Goal: Transaction & Acquisition: Purchase product/service

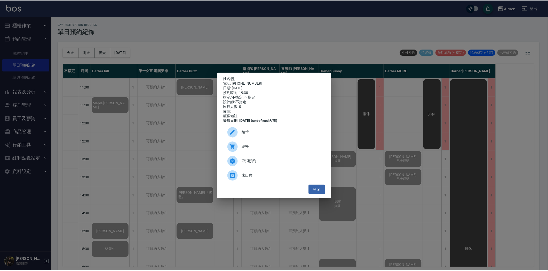
scroll to position [181, 0]
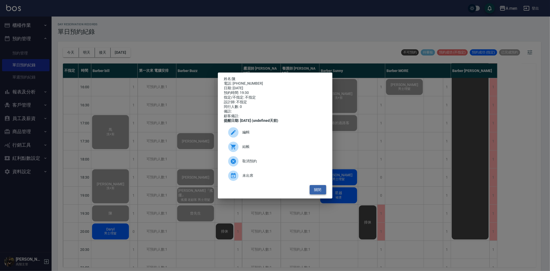
click at [320, 190] on button "關閉" at bounding box center [318, 190] width 17 height 10
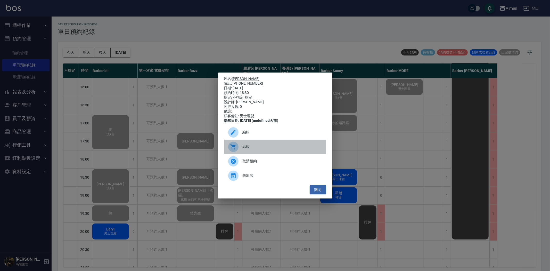
click at [270, 147] on div "結帳" at bounding box center [275, 147] width 102 height 14
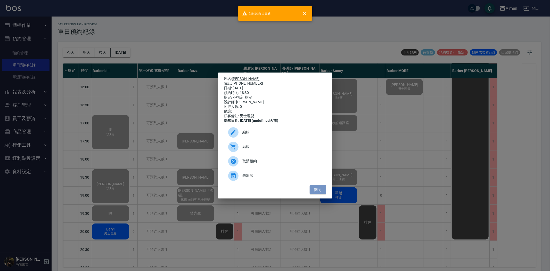
drag, startPoint x: 310, startPoint y: 194, endPoint x: 340, endPoint y: 192, distance: 29.7
click at [310, 193] on button "關閉" at bounding box center [318, 190] width 17 height 10
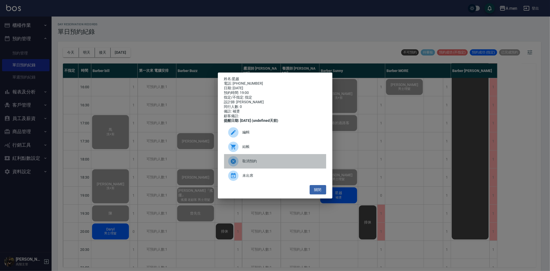
click at [276, 164] on span "取消預約" at bounding box center [282, 160] width 79 height 5
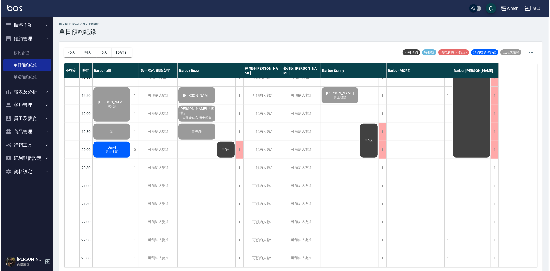
scroll to position [267, 0]
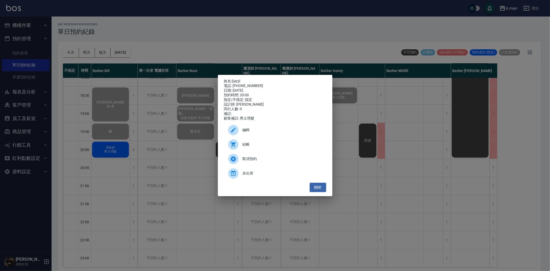
click at [254, 146] on span "結帳" at bounding box center [282, 144] width 79 height 5
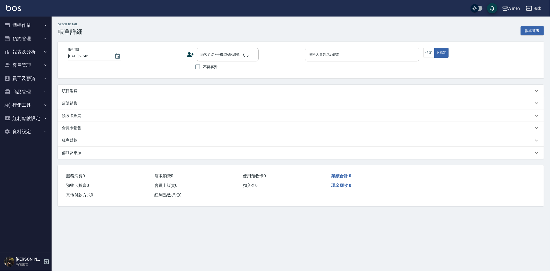
type input "[DATE] 18:30"
type input "Barber Sunny -003"
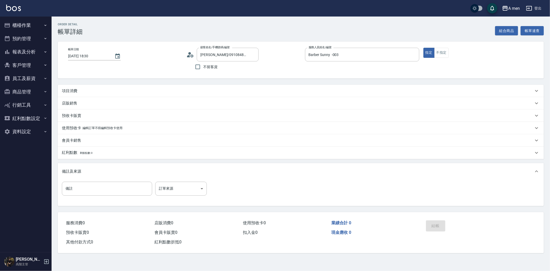
type input "Hans/0910848841/null"
click at [103, 89] on div "項目消費" at bounding box center [298, 90] width 472 height 5
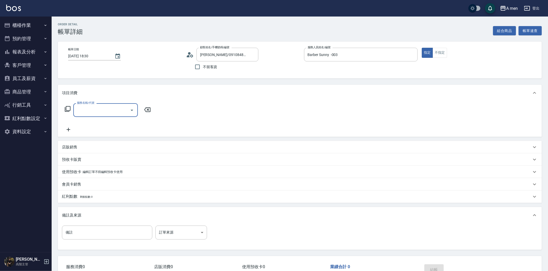
click at [104, 109] on input "服務名稱/代號" at bounding box center [102, 110] width 52 height 9
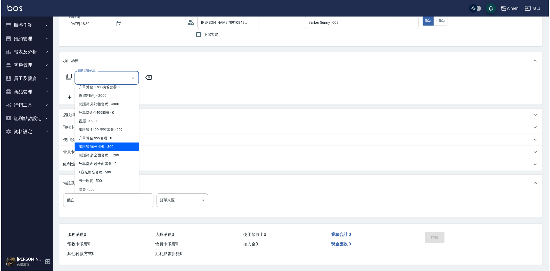
scroll to position [143, 0]
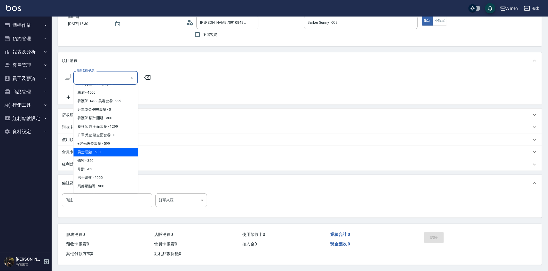
click at [105, 148] on span "男士理髮 - 500" at bounding box center [105, 152] width 64 height 9
type input "男士理髮(A01)"
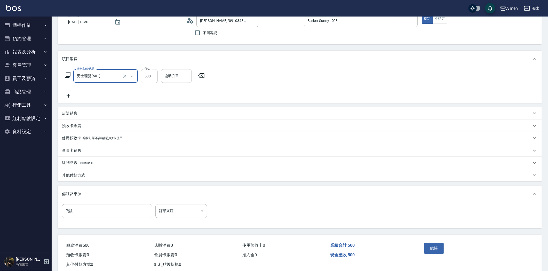
click at [152, 75] on input "500" at bounding box center [149, 76] width 17 height 14
type input "600"
click at [432, 246] on button "結帳" at bounding box center [433, 248] width 19 height 11
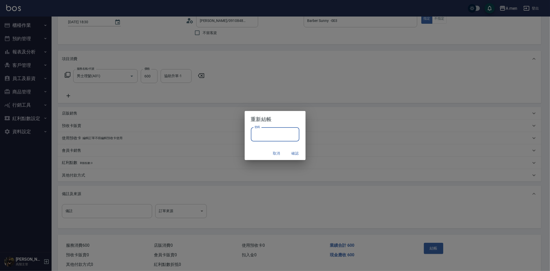
click at [267, 134] on input "密碼" at bounding box center [275, 134] width 49 height 14
type input "****"
click at [294, 150] on button "確認" at bounding box center [295, 154] width 17 height 10
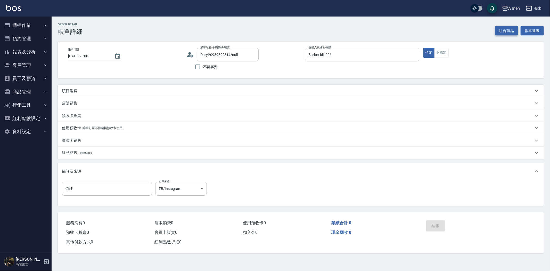
drag, startPoint x: 0, startPoint y: 0, endPoint x: 509, endPoint y: 29, distance: 509.9
click at [511, 28] on div "Order detail 帳單詳細 組合商品 帳單速查" at bounding box center [301, 29] width 486 height 13
click at [509, 30] on button "組合商品" at bounding box center [506, 31] width 23 height 10
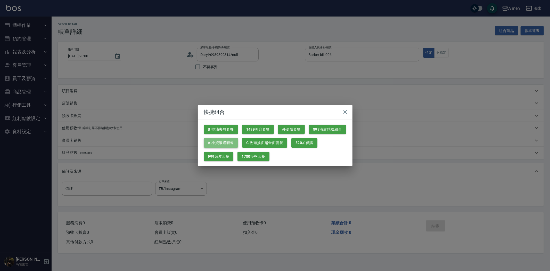
click at [225, 140] on button "A.小資嚴選套餐" at bounding box center [221, 143] width 34 height 10
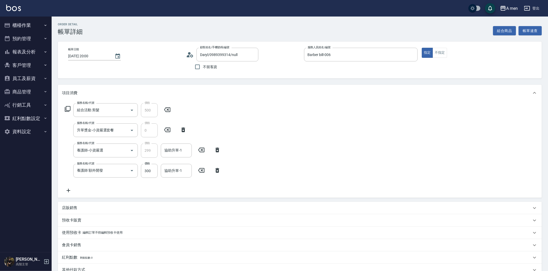
click at [217, 173] on div "服務名稱/代號 養護師 額外開發 服務名稱/代號 價格 300 價格 協助升單-1 協助升單-1" at bounding box center [143, 171] width 162 height 14
click at [173, 150] on div "協助升單-1 協助升單-1" at bounding box center [176, 150] width 31 height 14
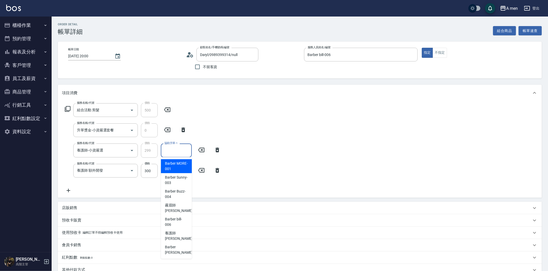
drag, startPoint x: 213, startPoint y: 166, endPoint x: 217, endPoint y: 167, distance: 4.5
click at [213, 166] on div "服務名稱/代號 養護師 額外開發 服務名稱/代號 價格 300 價格 協助升單-1 協助升單-1" at bounding box center [143, 171] width 162 height 14
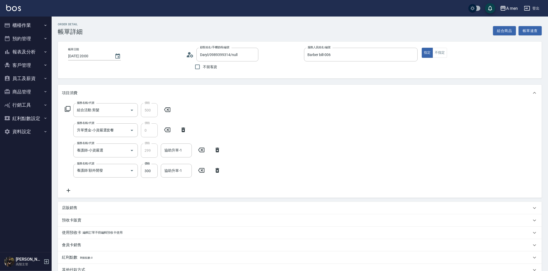
click at [220, 169] on icon at bounding box center [217, 170] width 13 height 6
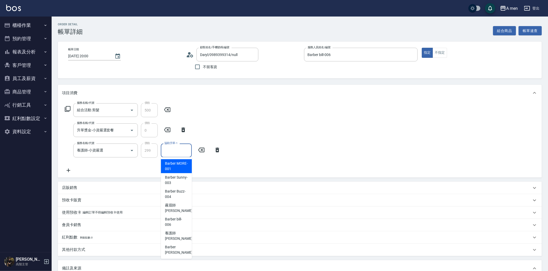
click at [182, 148] on input "協助升單-1" at bounding box center [176, 150] width 26 height 9
click at [182, 218] on span "Barber bill -006" at bounding box center [176, 221] width 23 height 11
type input "Barber bill-006"
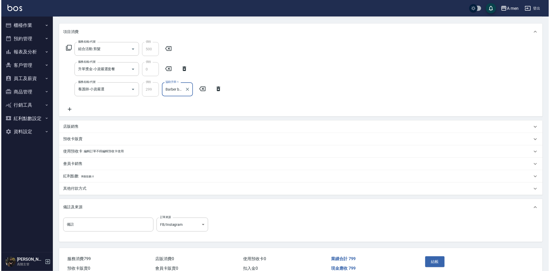
scroll to position [87, 0]
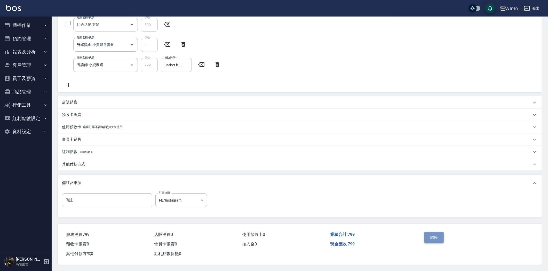
click at [437, 232] on button "結帳" at bounding box center [433, 237] width 19 height 11
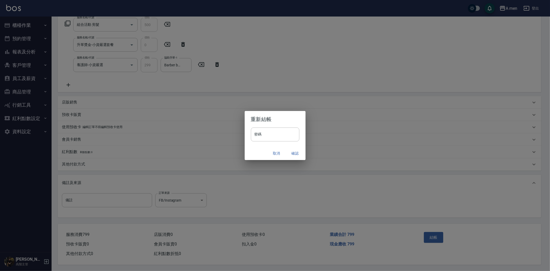
click at [298, 158] on button "確認" at bounding box center [295, 154] width 17 height 10
